Goal: Transaction & Acquisition: Download file/media

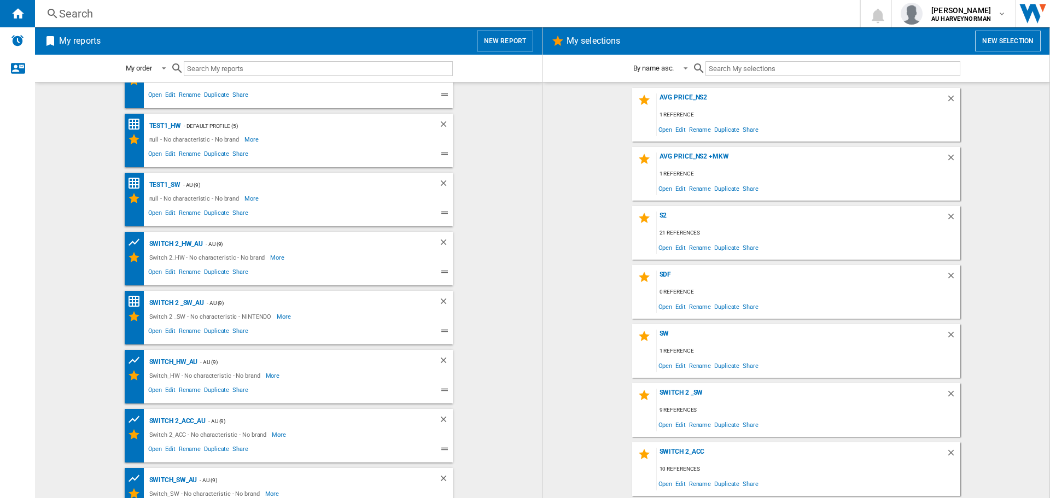
scroll to position [57, 0]
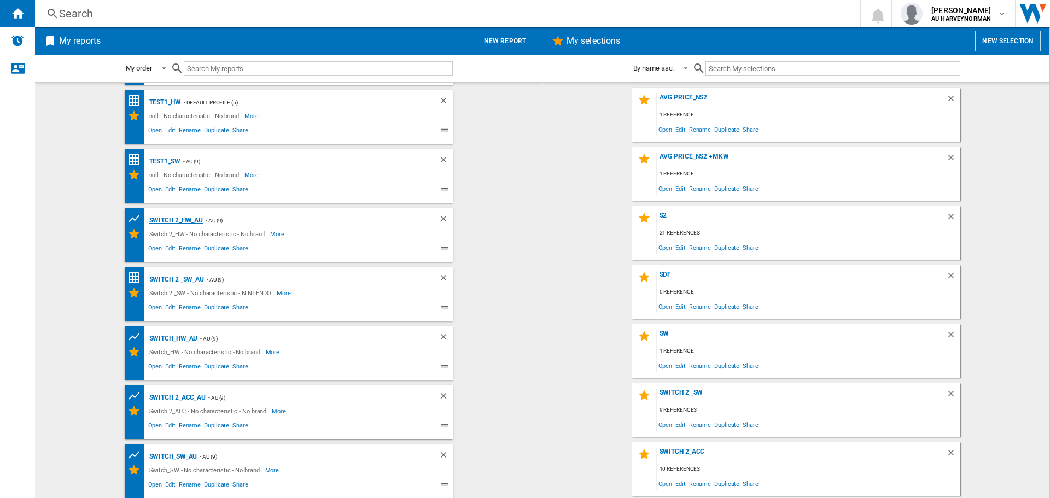
click at [176, 224] on div "Switch 2_HW_AU" at bounding box center [175, 221] width 57 height 14
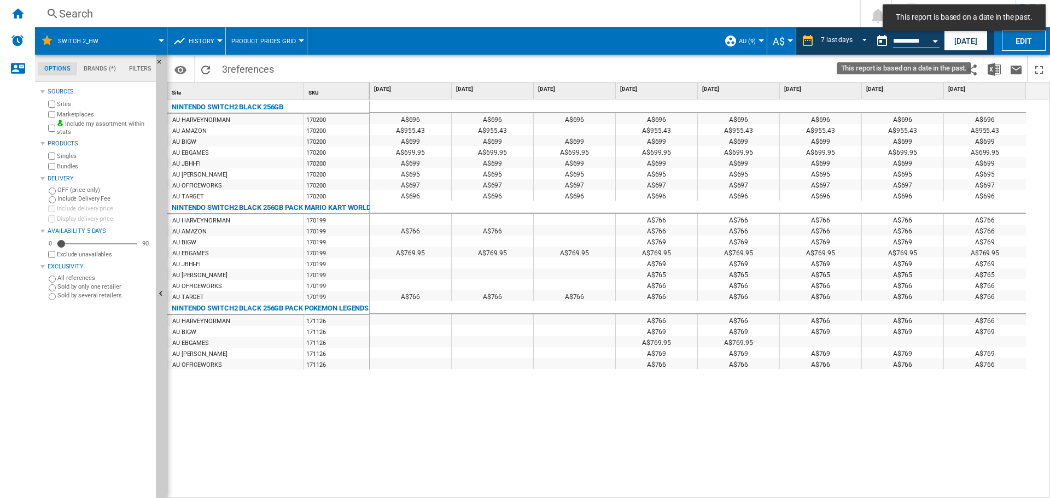
click at [934, 42] on div "Open calendar" at bounding box center [935, 41] width 5 height 3
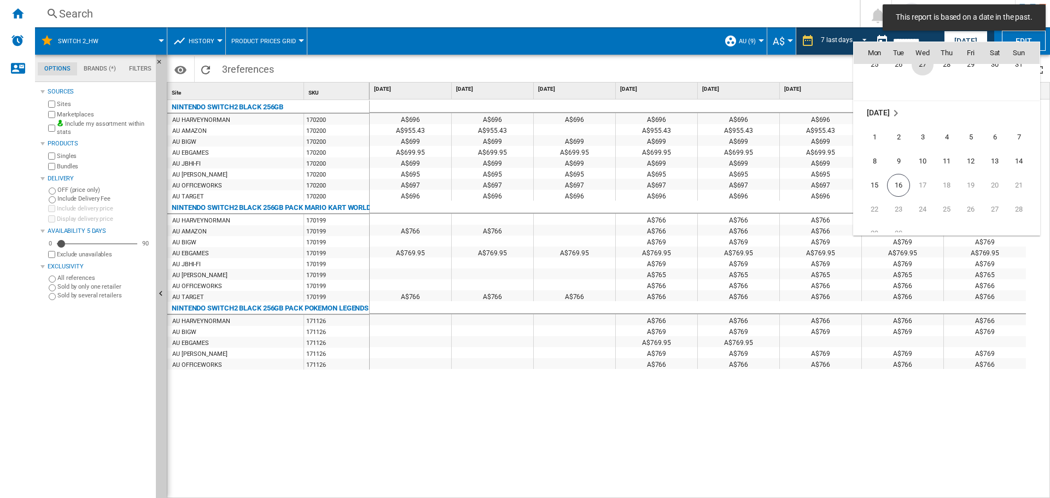
scroll to position [5182, 0]
click at [880, 180] on span "15" at bounding box center [875, 184] width 22 height 22
type input "**********"
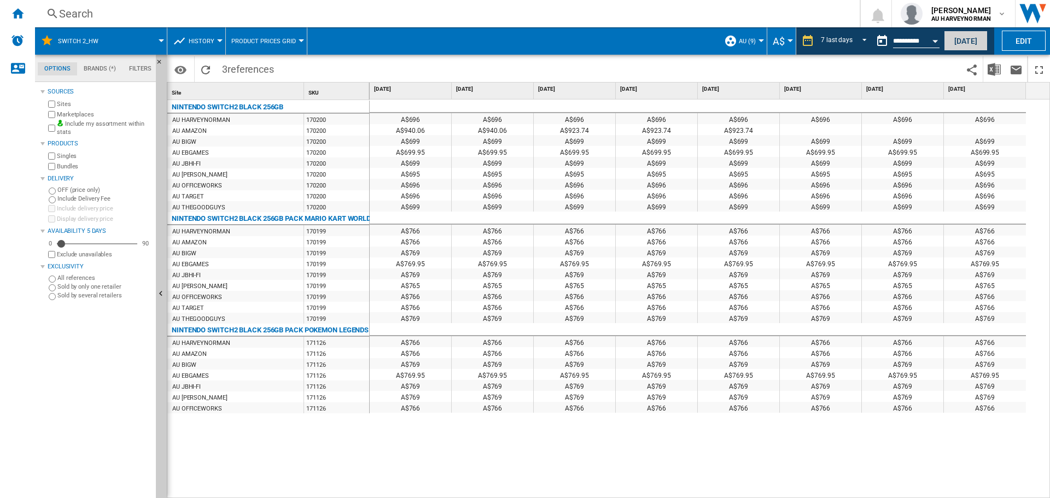
click at [970, 38] on button "[DATE]" at bounding box center [966, 41] width 44 height 20
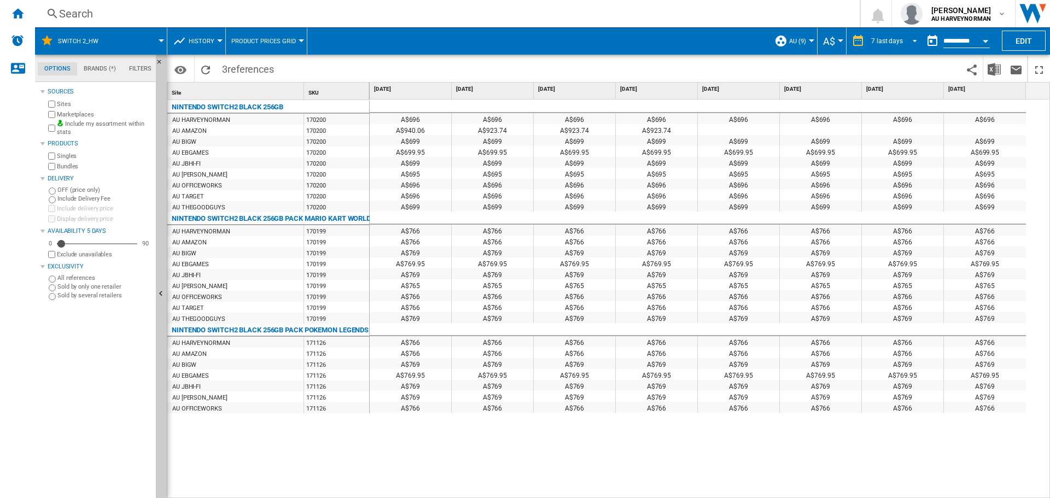
click at [885, 39] on div "7 last days" at bounding box center [887, 41] width 32 height 8
click at [894, 39] on md-option "1 day" at bounding box center [898, 41] width 74 height 16
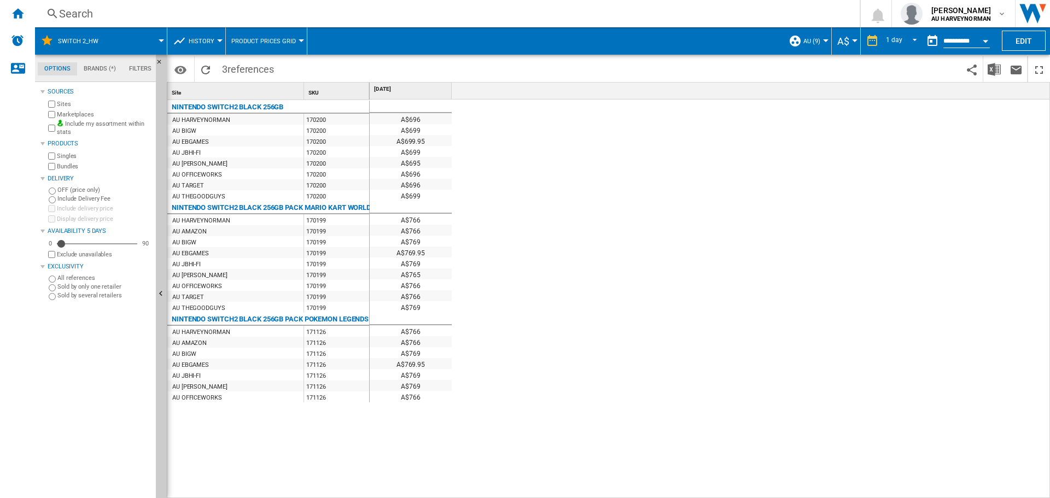
click at [983, 41] on div "Open calendar" at bounding box center [985, 41] width 5 height 3
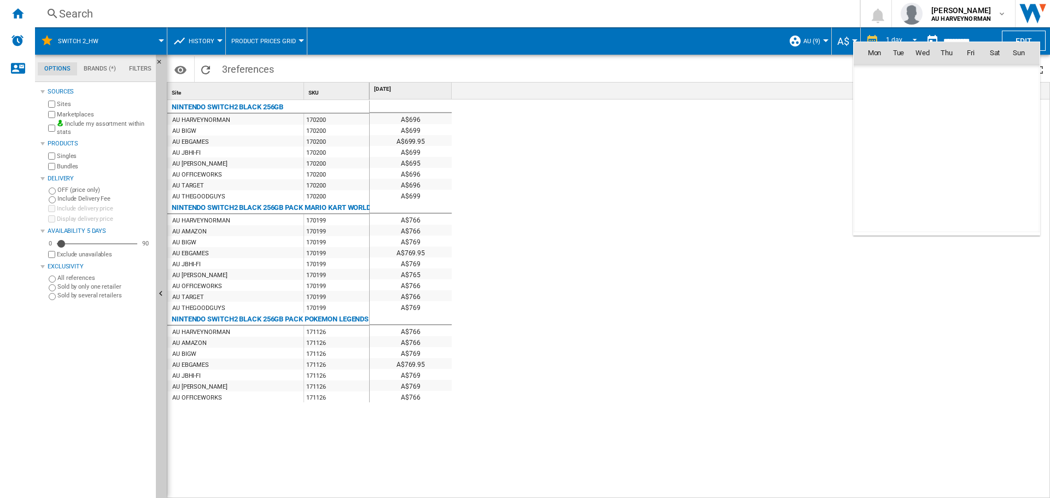
scroll to position [5218, 0]
click at [995, 120] on span "13" at bounding box center [995, 125] width 22 height 22
type input "**********"
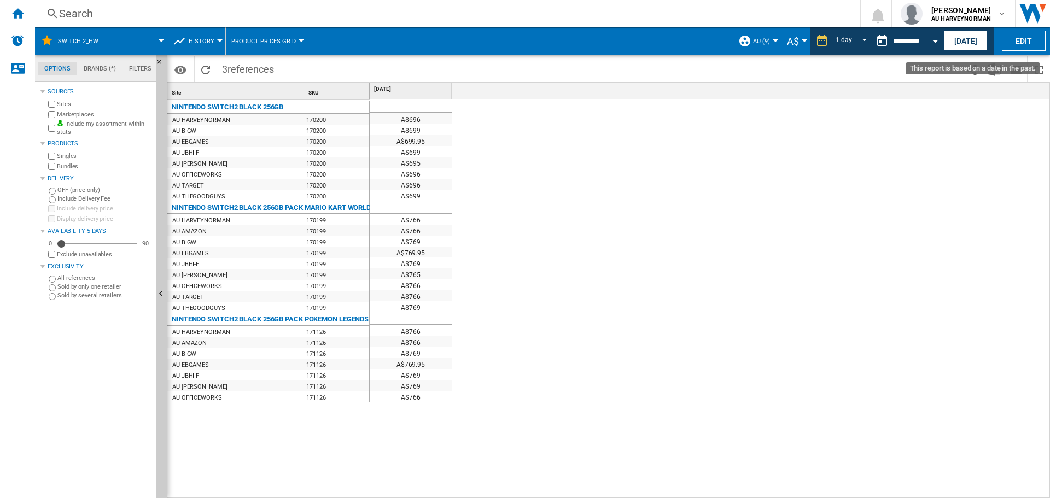
click at [939, 40] on button "Open calendar" at bounding box center [935, 40] width 20 height 20
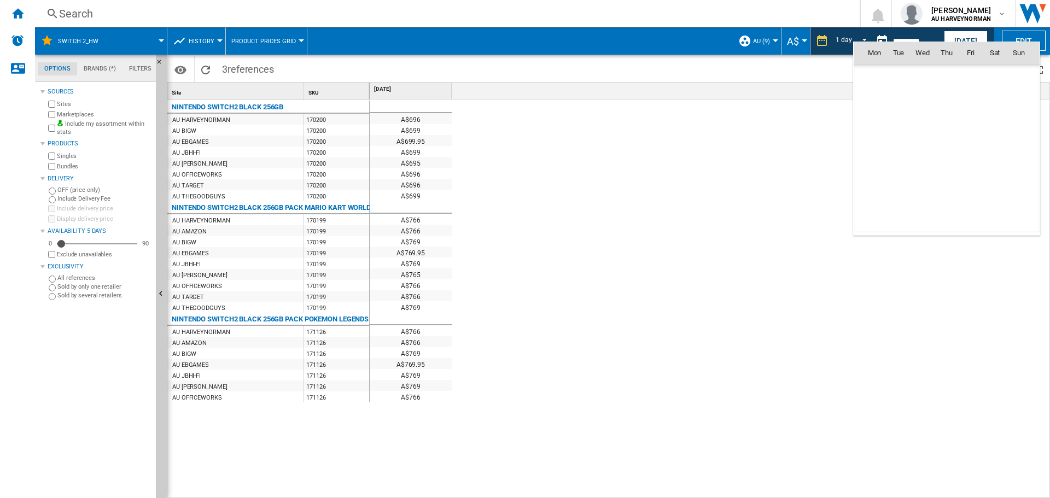
scroll to position [5218, 0]
click at [882, 152] on span "15" at bounding box center [875, 149] width 22 height 22
type input "**********"
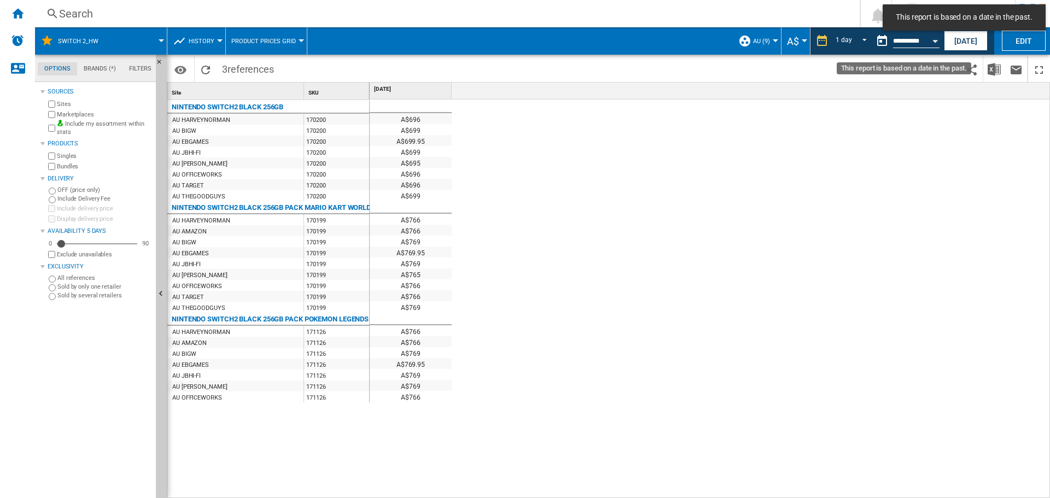
click at [875, 37] on button "This report is based on a date in the past." at bounding box center [882, 41] width 22 height 22
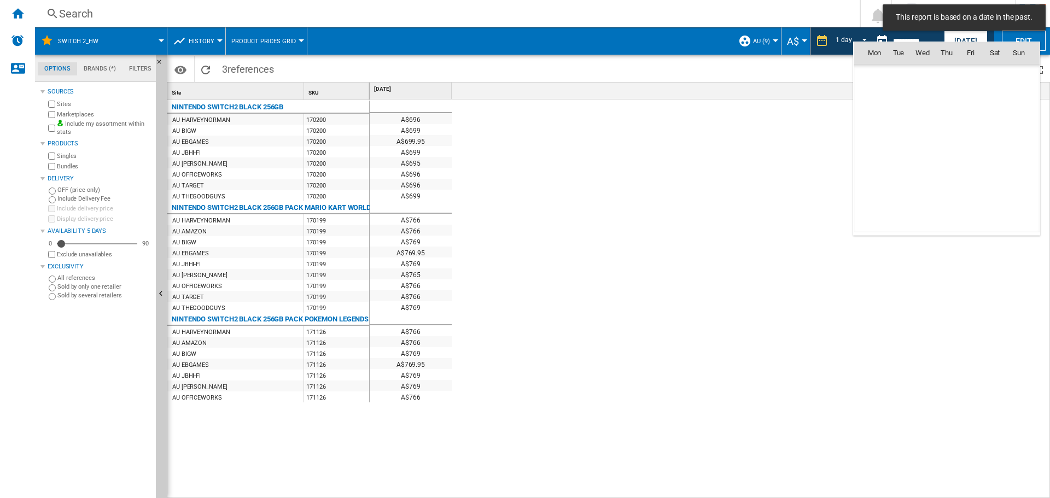
scroll to position [5218, 0]
click at [836, 39] on div at bounding box center [525, 249] width 1050 height 498
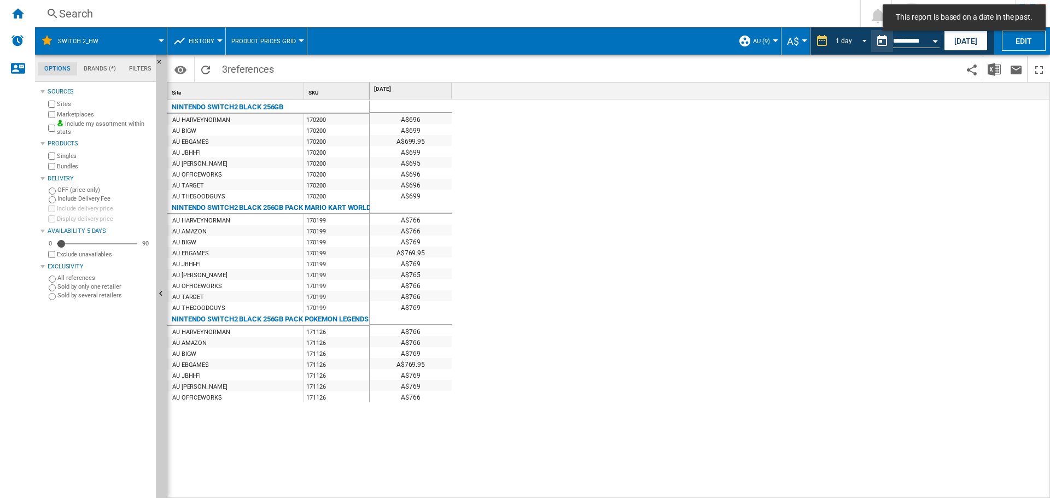
click at [846, 39] on div "1 day" at bounding box center [844, 41] width 16 height 8
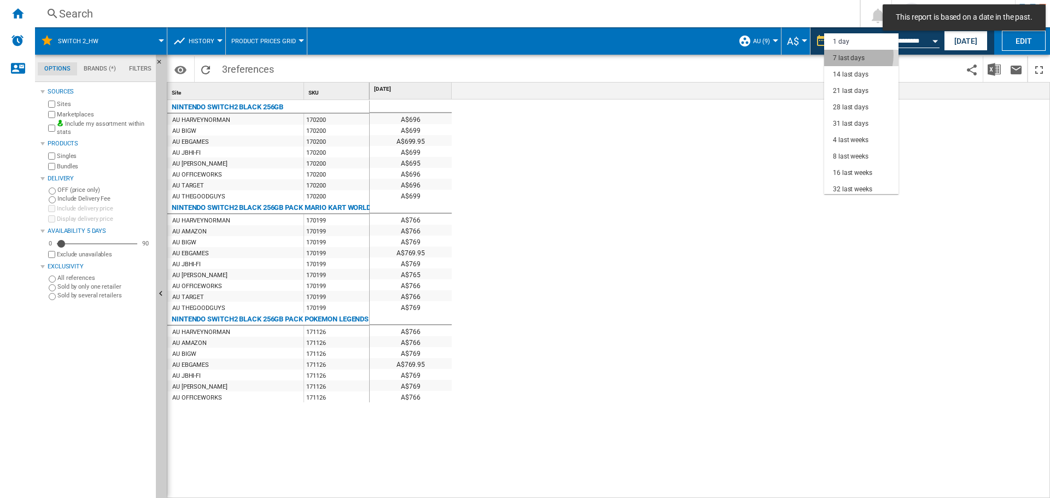
click at [842, 55] on div "7 last days" at bounding box center [849, 58] width 32 height 9
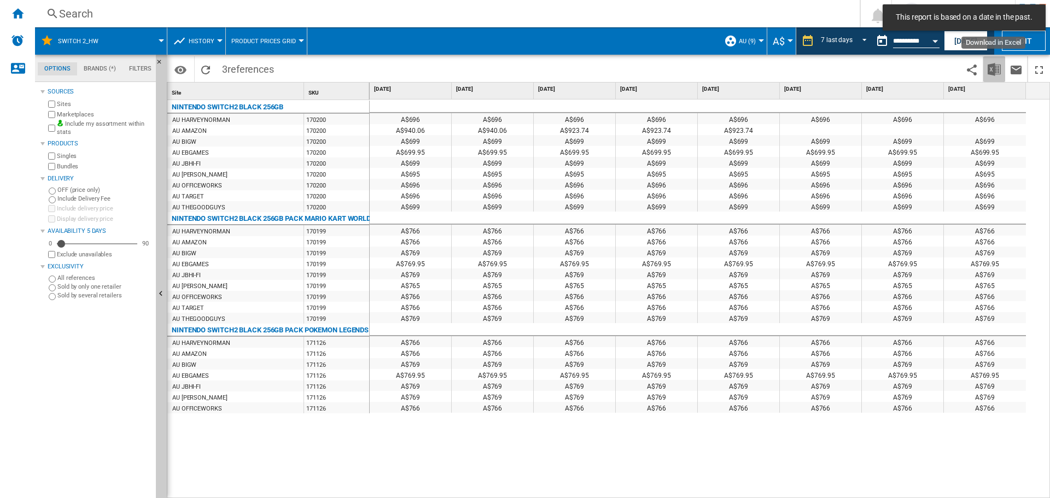
click at [989, 69] on img "Download in Excel" at bounding box center [994, 69] width 13 height 13
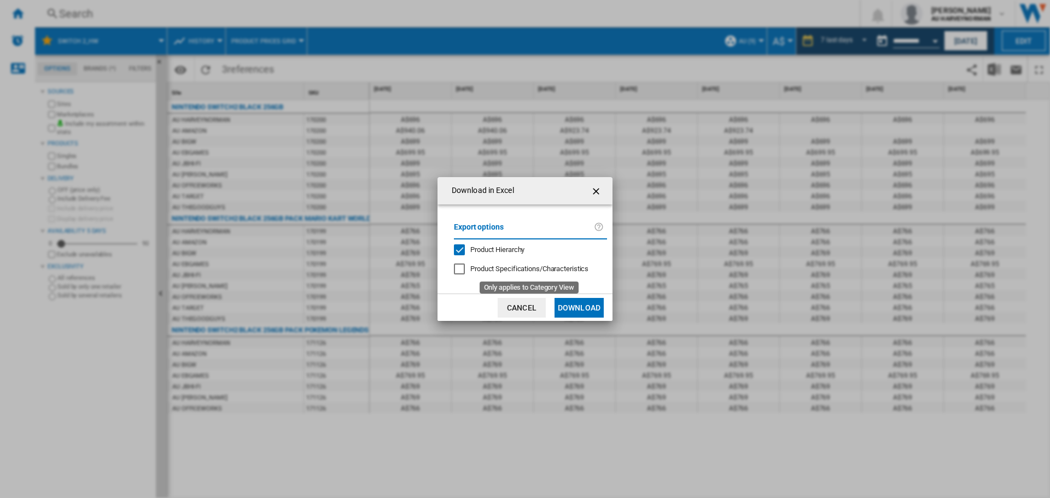
click at [493, 269] on span "Product Specifications/Characteristics" at bounding box center [529, 269] width 118 height 8
click at [570, 307] on button "Download" at bounding box center [579, 308] width 49 height 20
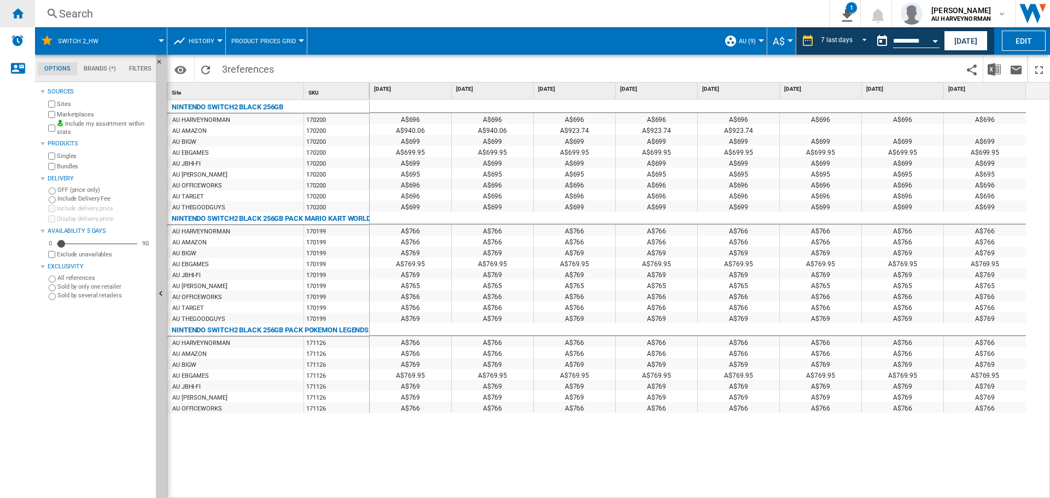
click at [14, 7] on div "Home" at bounding box center [17, 13] width 35 height 27
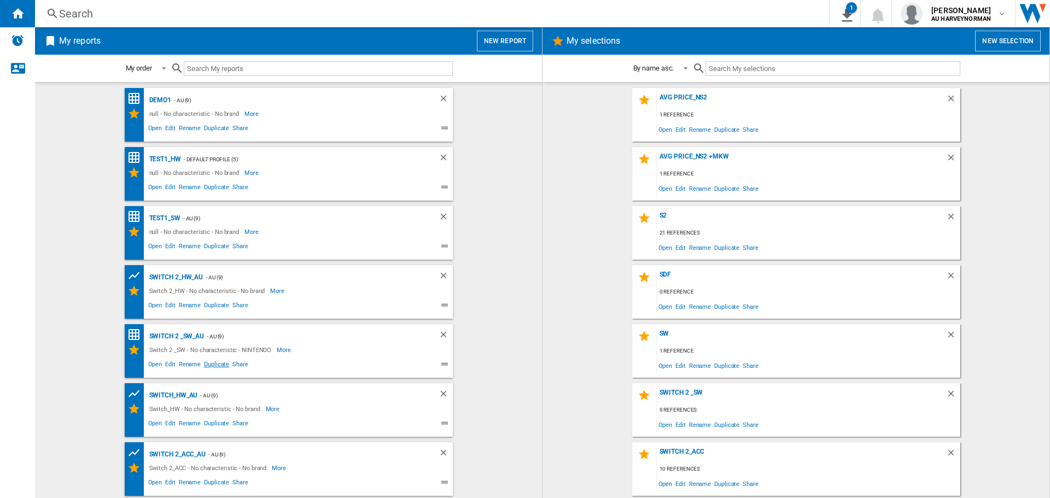
scroll to position [57, 0]
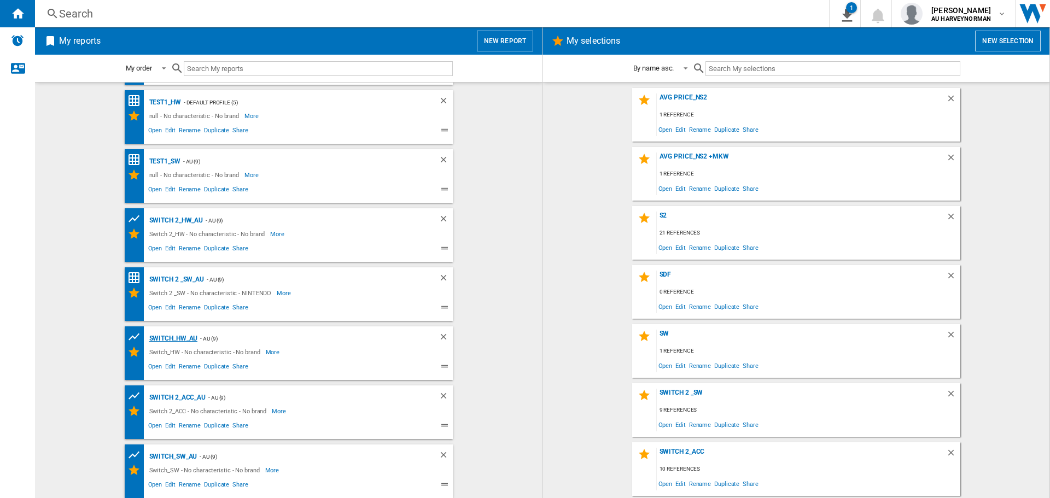
click at [172, 340] on div "Switch_HW_AU" at bounding box center [172, 339] width 51 height 14
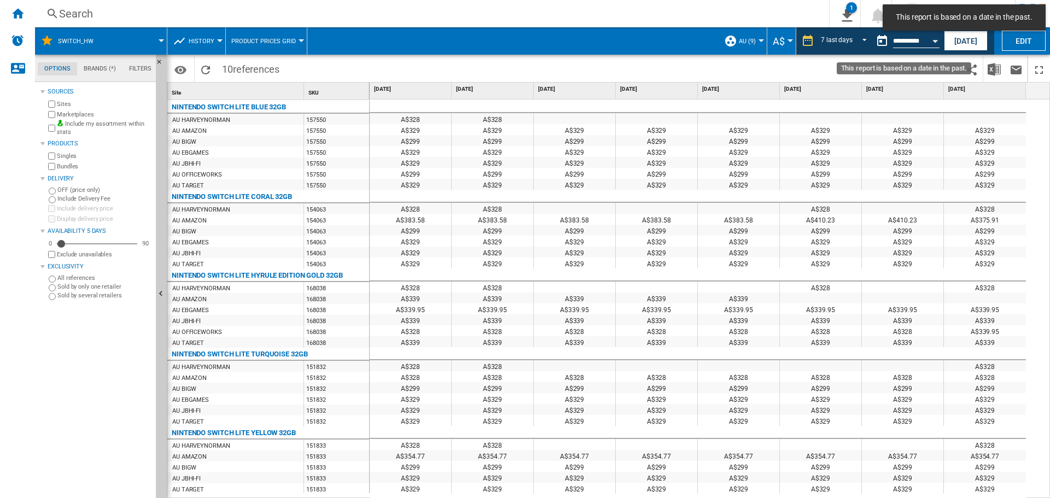
click at [907, 40] on input "**********" at bounding box center [916, 43] width 46 height 10
click at [938, 44] on button "Open calendar" at bounding box center [935, 40] width 20 height 20
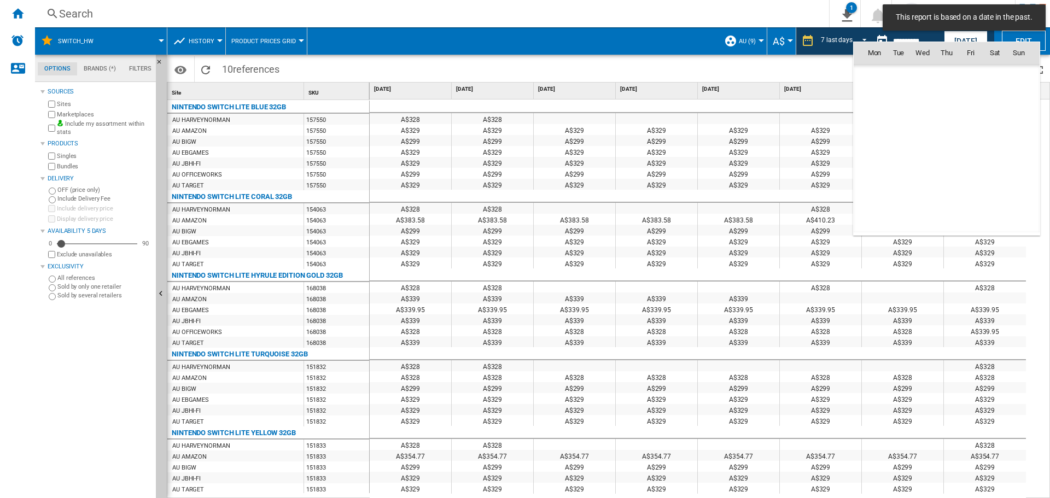
scroll to position [5218, 0]
click at [881, 149] on span "15" at bounding box center [875, 149] width 22 height 22
type input "**********"
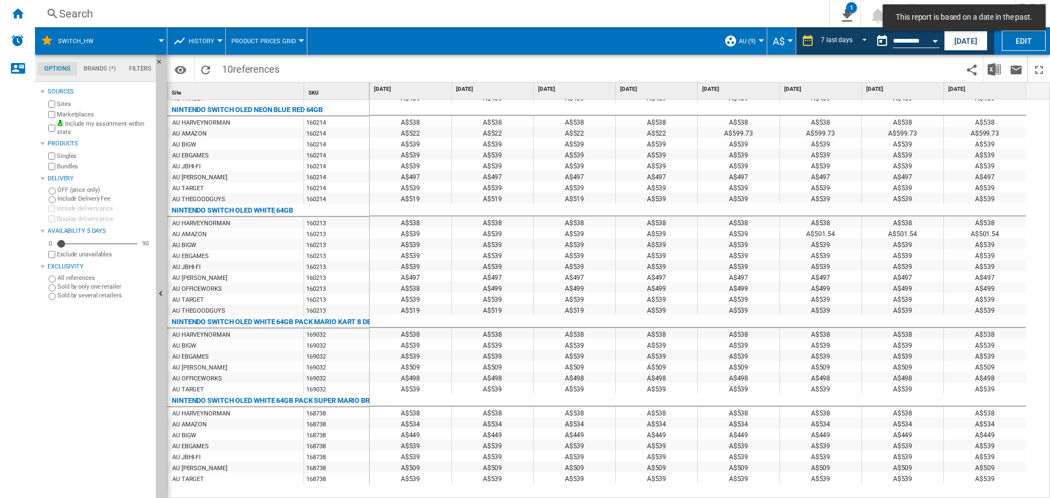
scroll to position [459, 0]
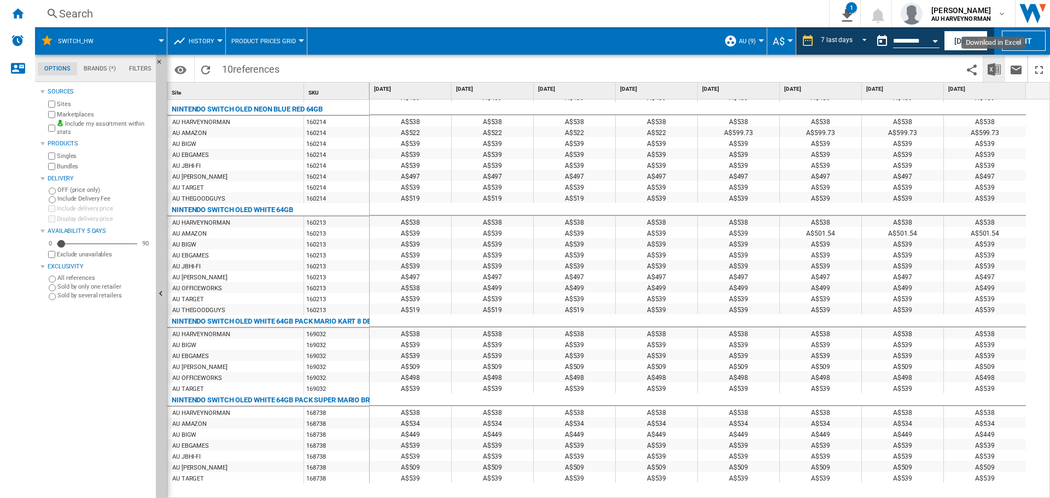
click at [998, 66] on img "Download in Excel" at bounding box center [994, 69] width 13 height 13
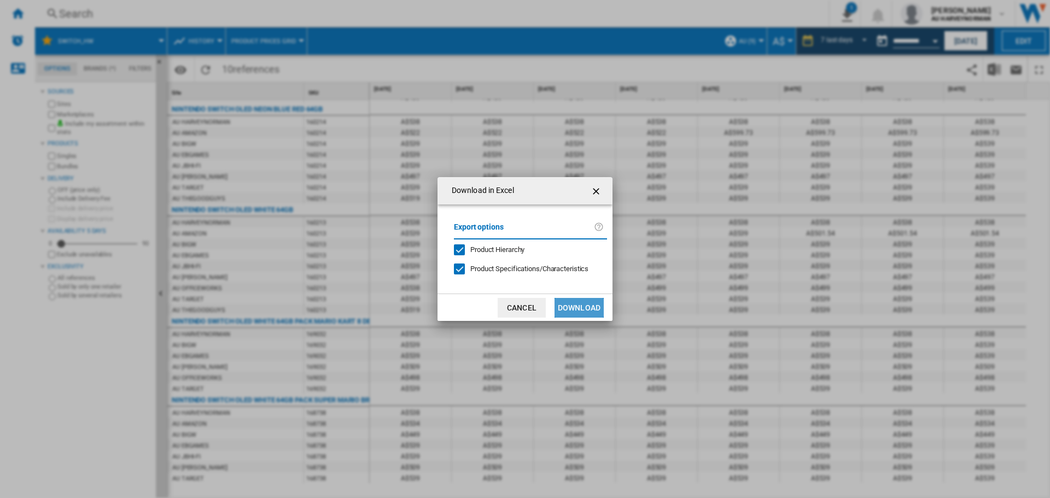
click at [589, 306] on button "Download" at bounding box center [579, 308] width 49 height 20
